Goal: Task Accomplishment & Management: Manage account settings

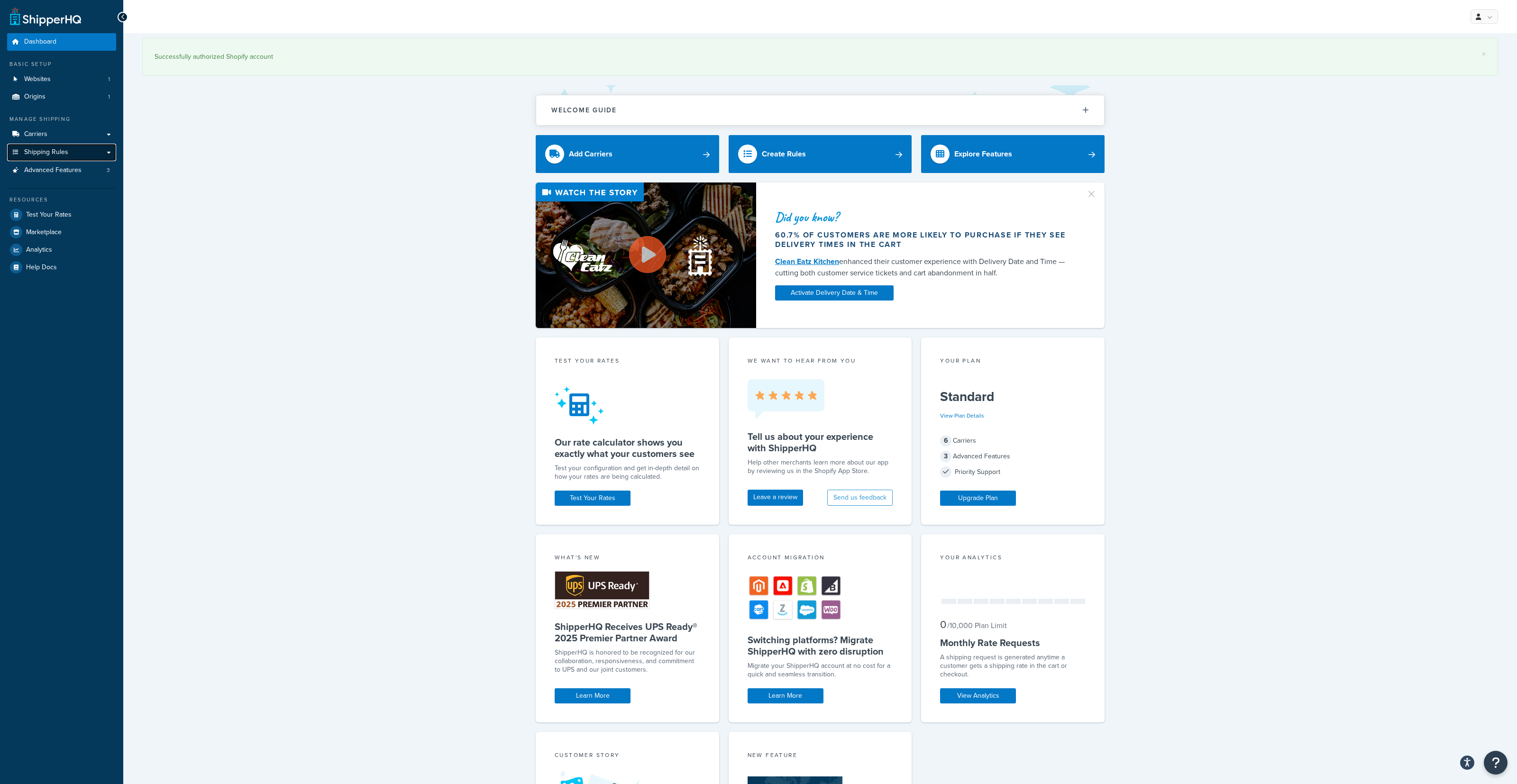
click at [63, 153] on span "Shipping Rules" at bounding box center [46, 152] width 44 height 8
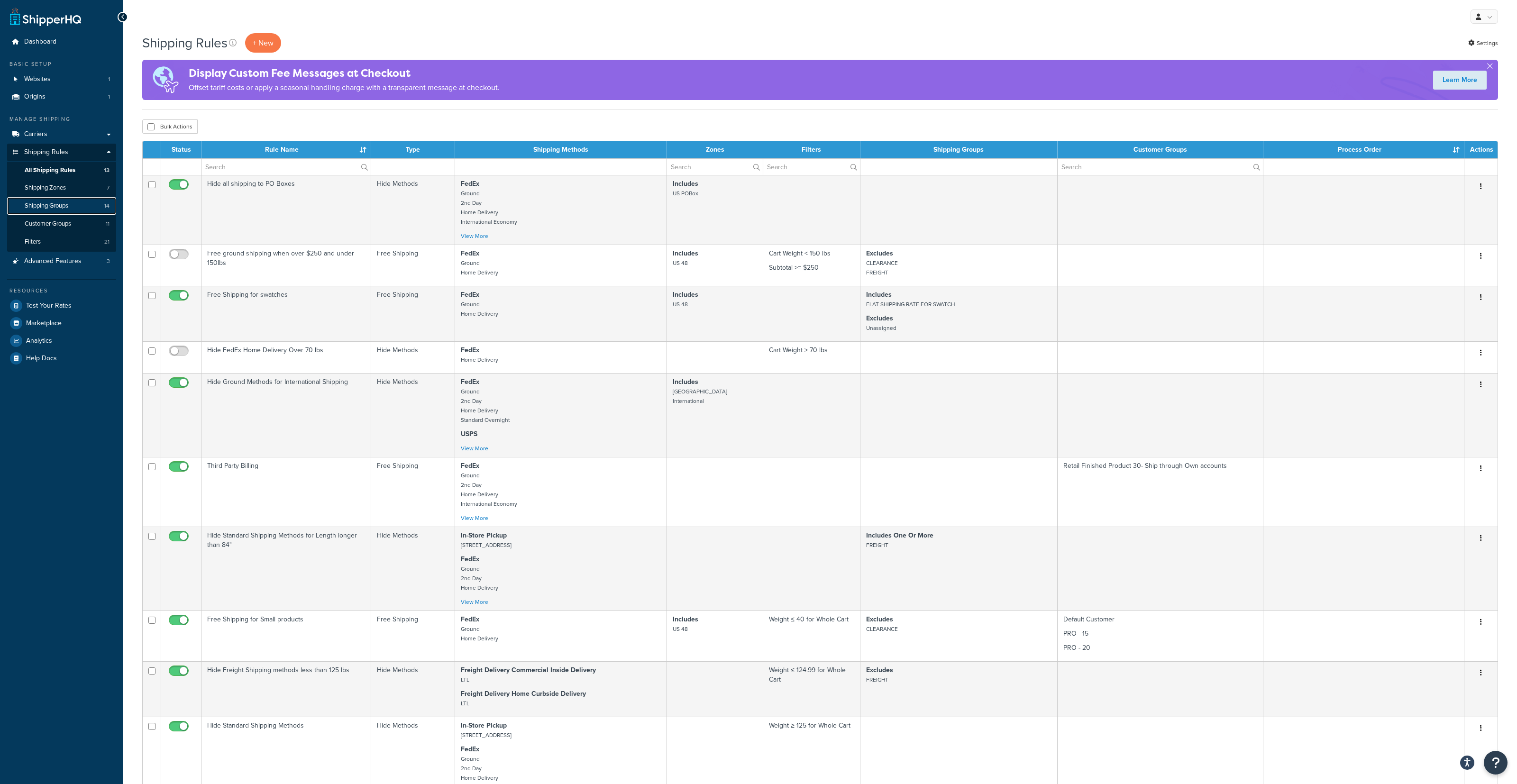
click at [75, 206] on link "Shipping Groups 14" at bounding box center [61, 206] width 109 height 17
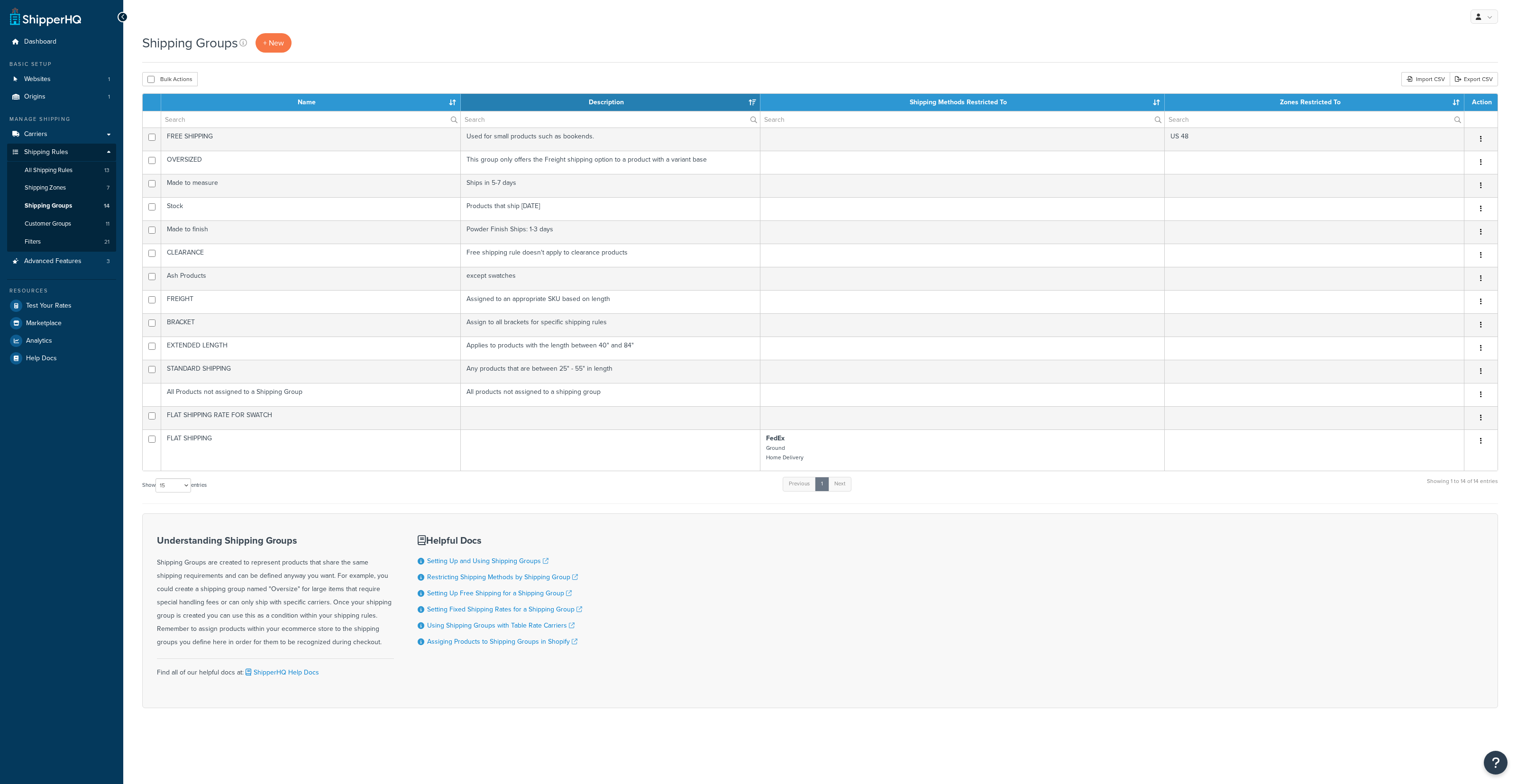
select select "15"
click at [75, 193] on link "Shipping Zones 7" at bounding box center [61, 188] width 109 height 17
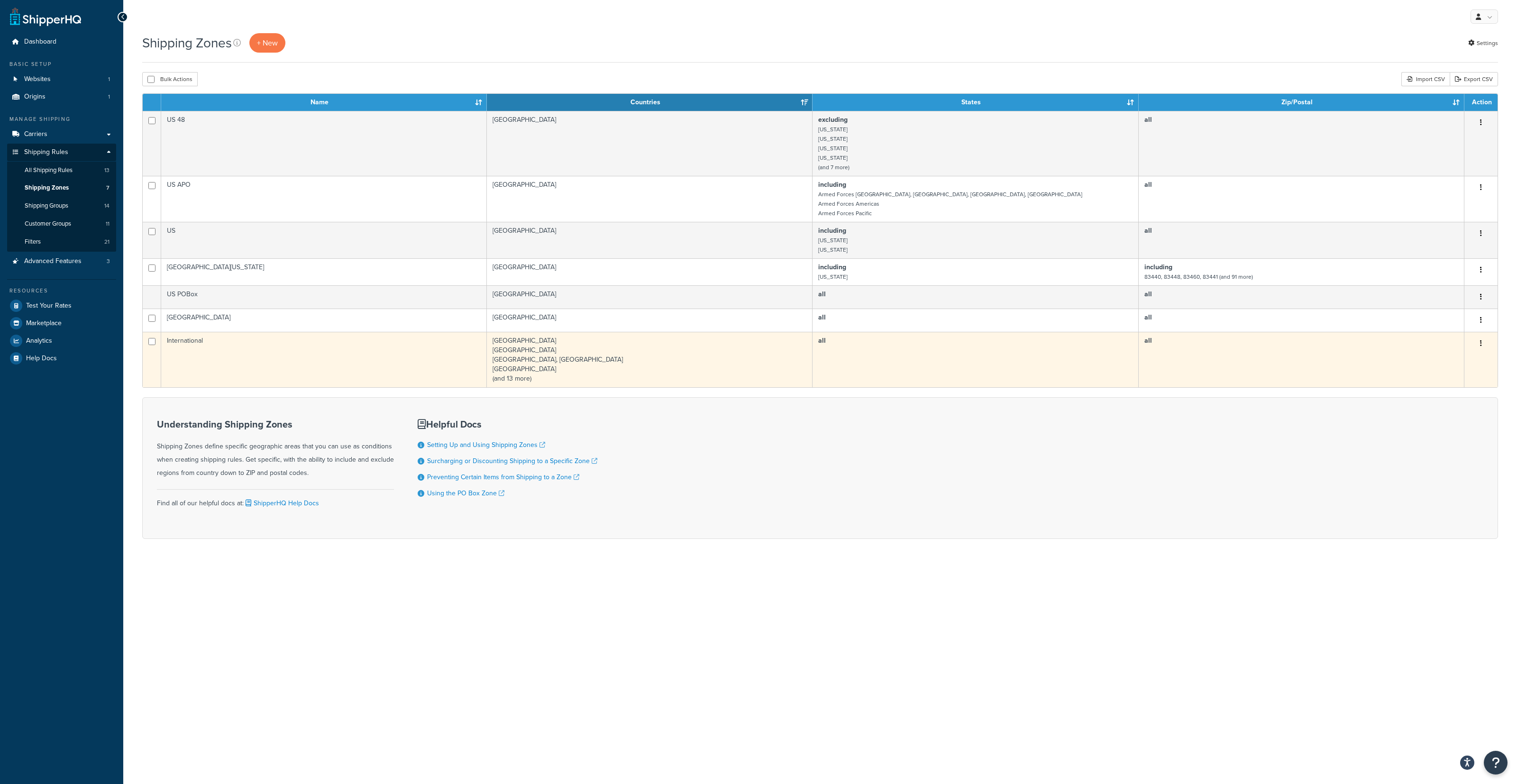
click at [316, 374] on td "International" at bounding box center [324, 360] width 326 height 56
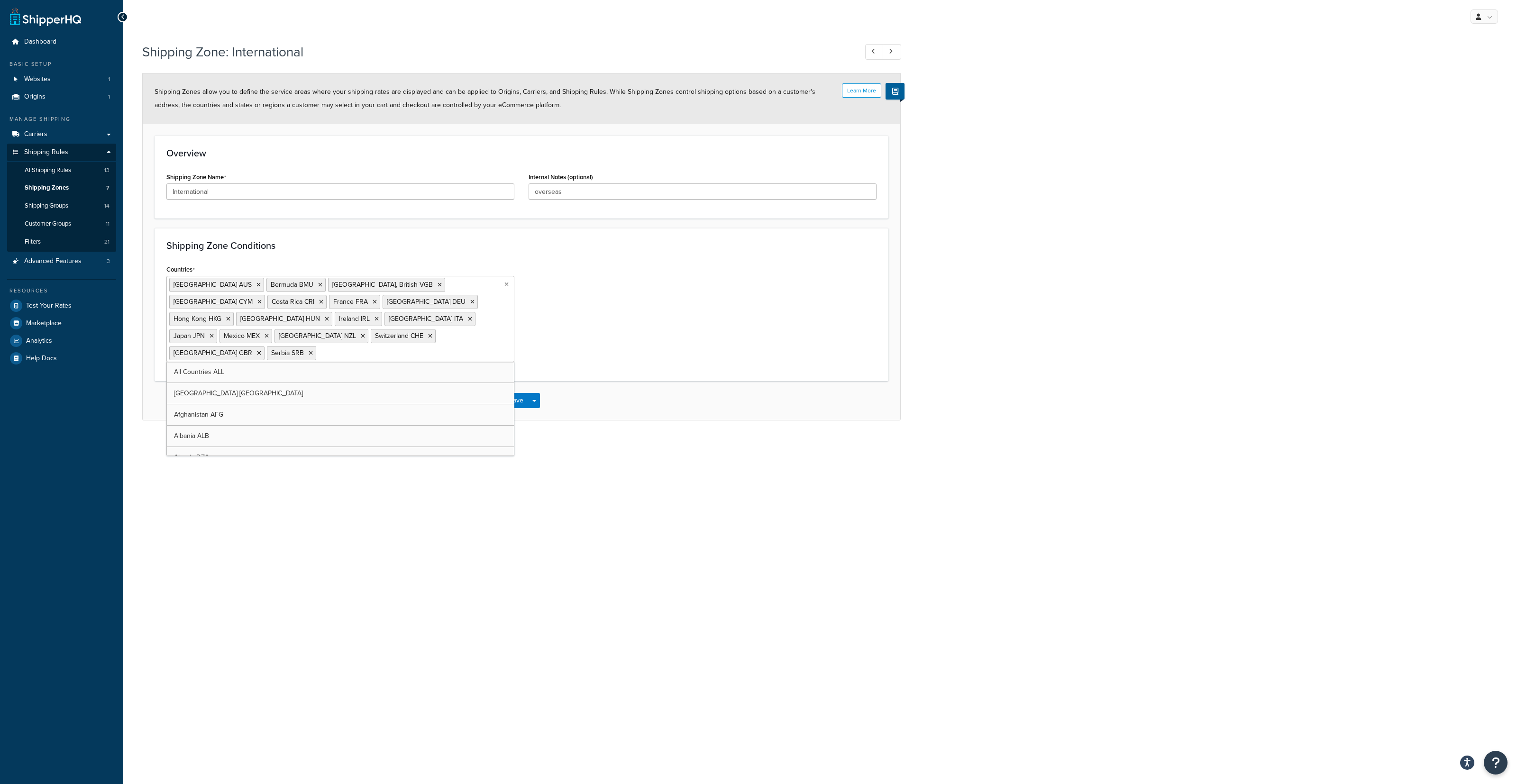
click at [403, 347] on input "Countries" at bounding box center [360, 353] width 84 height 10
type input "guam"
click at [637, 448] on div "My Profile Billing Global Settings Contact Us Logout Shipping Zone: Internation…" at bounding box center [820, 392] width 1394 height 784
click at [510, 393] on button "Save" at bounding box center [516, 400] width 26 height 15
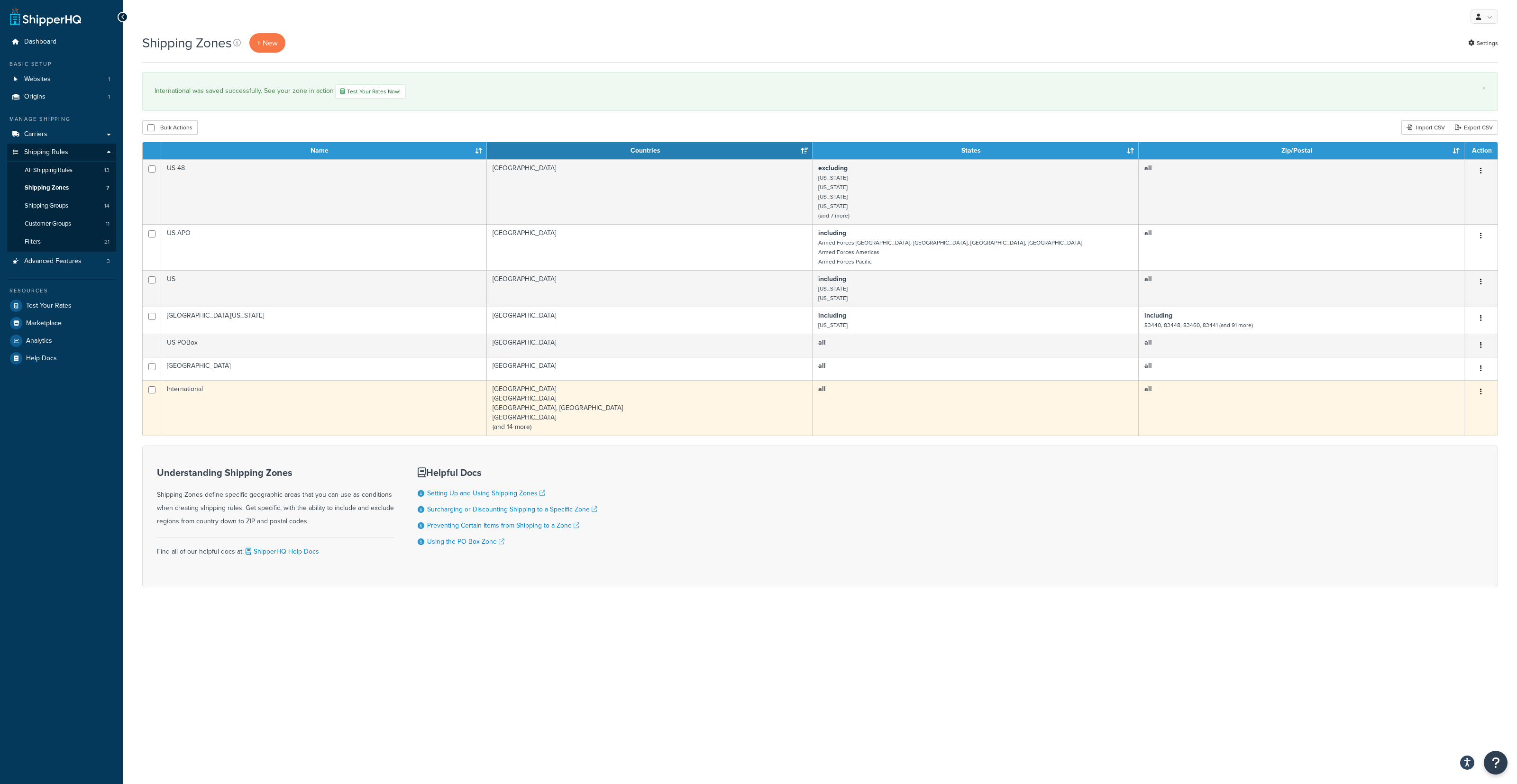
click at [548, 403] on td "[GEOGRAPHIC_DATA] [GEOGRAPHIC_DATA] [GEOGRAPHIC_DATA], [DEMOGRAPHIC_DATA] [GEOG…" at bounding box center [649, 408] width 326 height 56
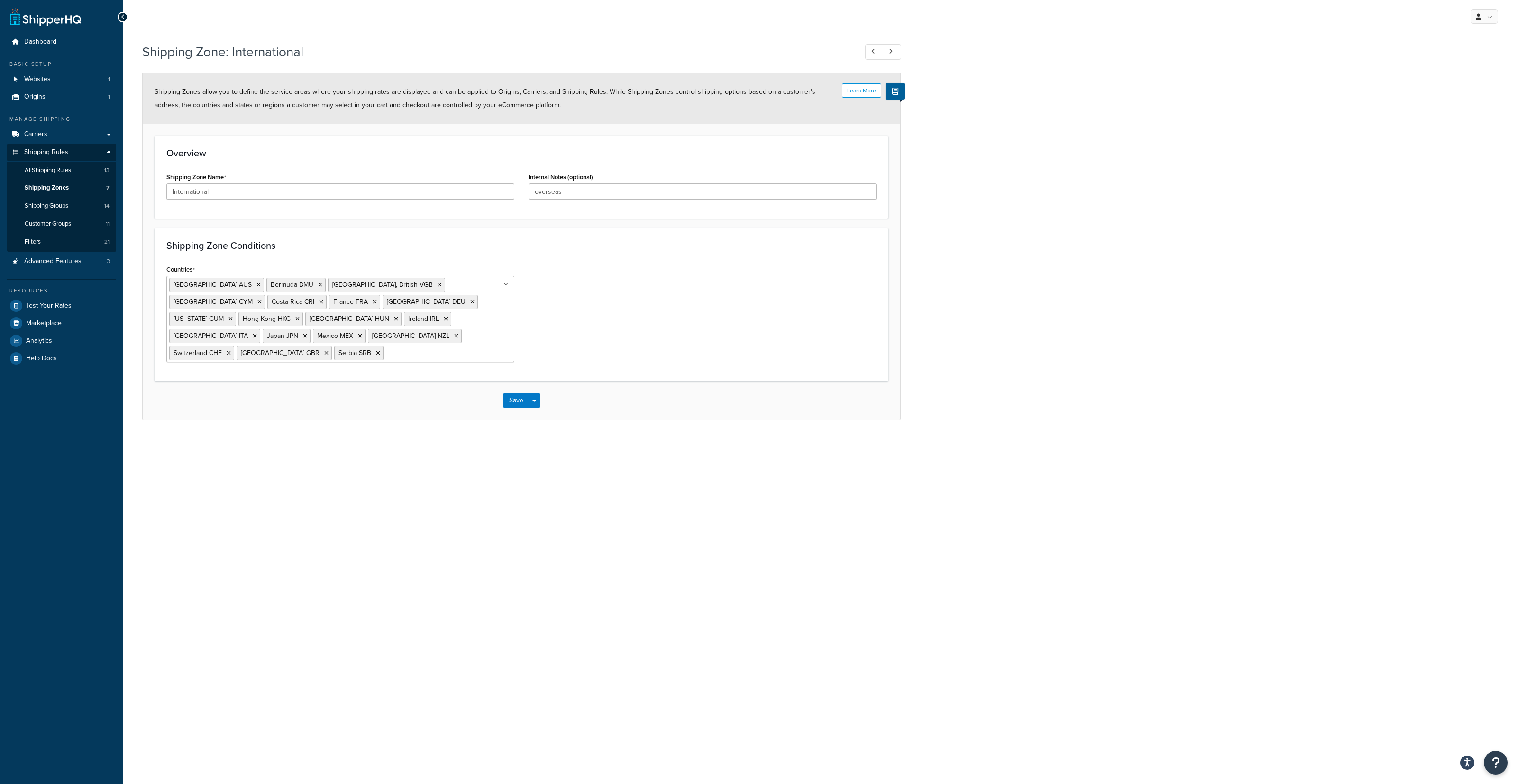
click at [428, 352] on div "Countries [GEOGRAPHIC_DATA] [GEOGRAPHIC_DATA] [GEOGRAPHIC_DATA] BMU [GEOGRAPHIC…" at bounding box center [340, 316] width 362 height 107
click at [47, 38] on span "Dashboard" at bounding box center [40, 42] width 32 height 8
